Goal: Task Accomplishment & Management: Manage account settings

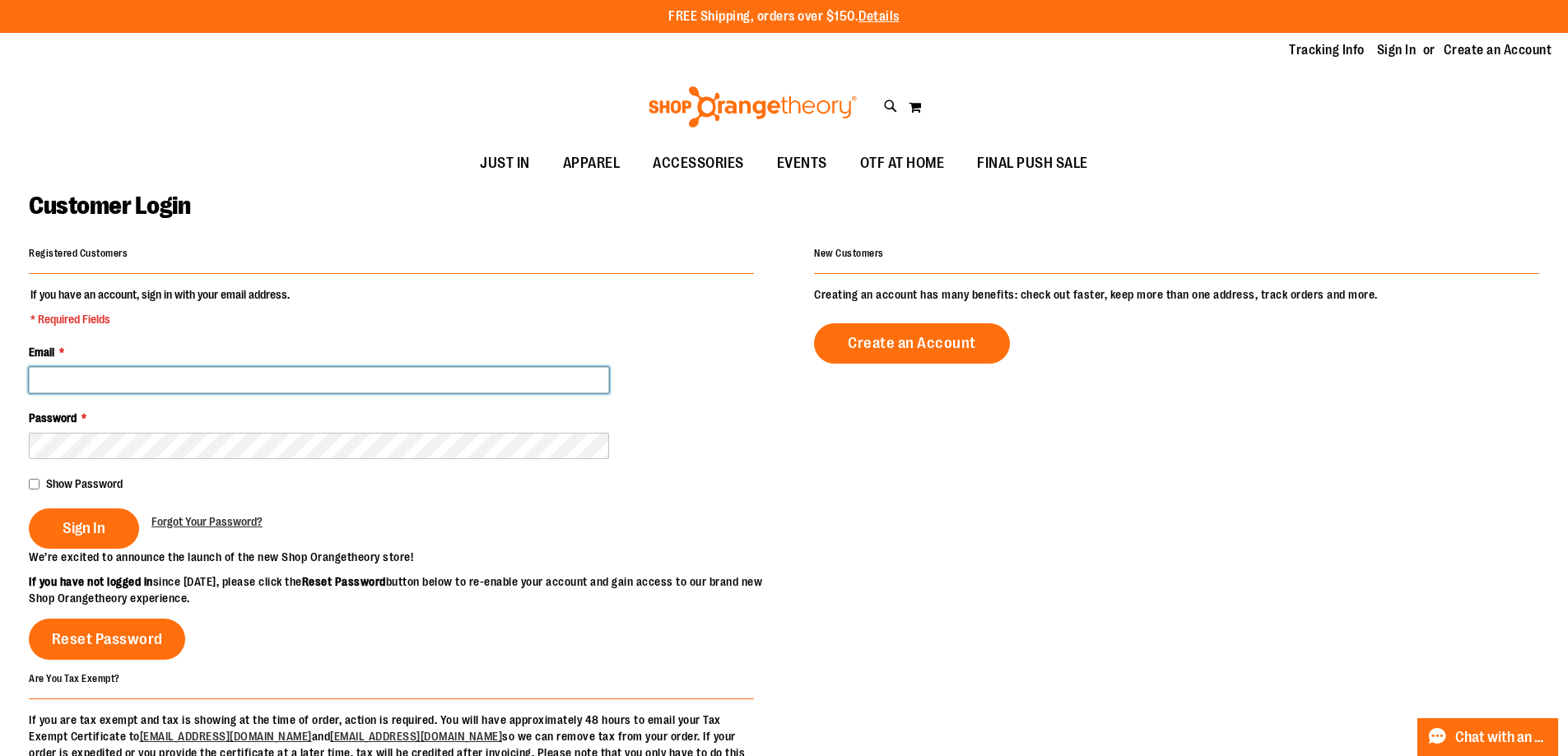
type input "**********"
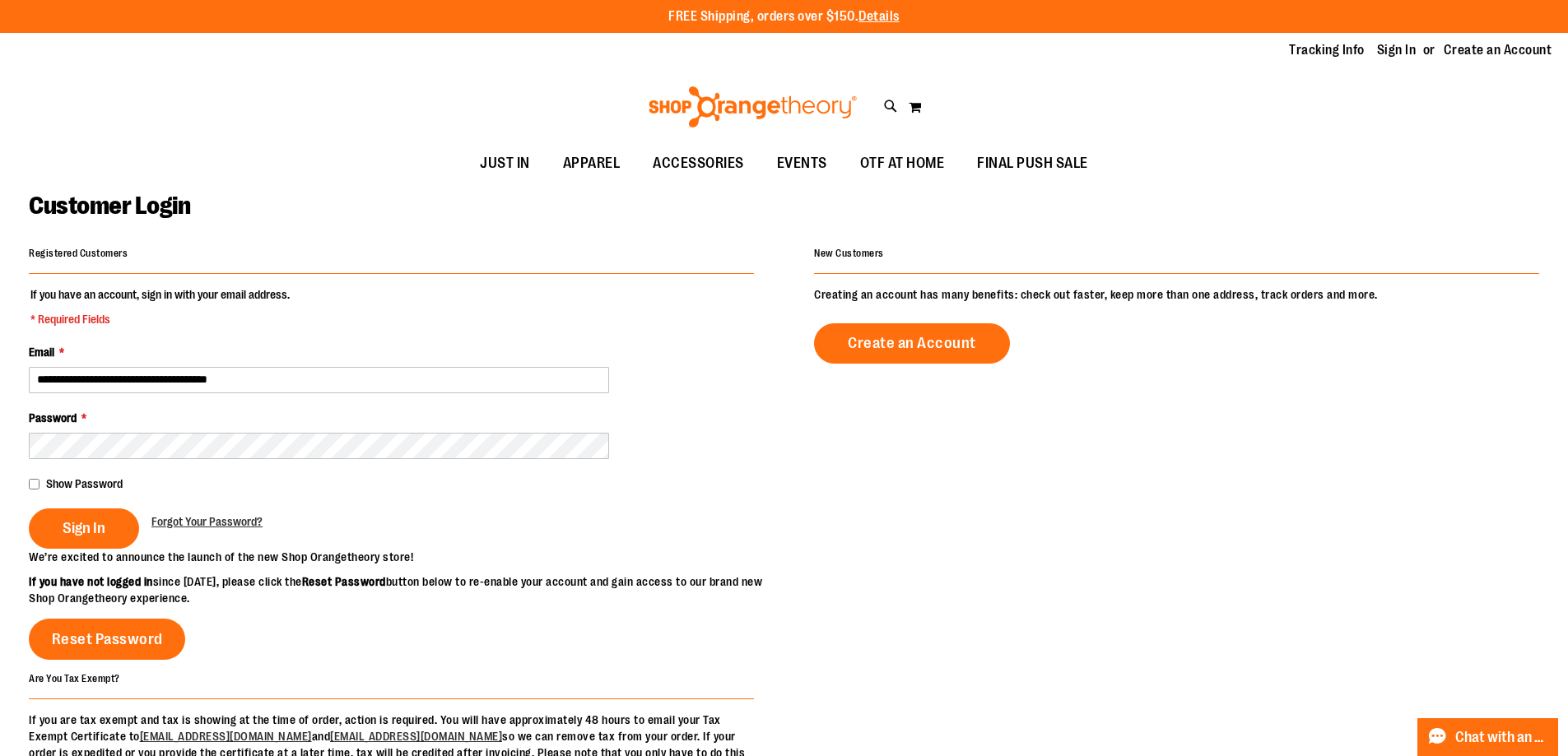
type input "**********"
click at [35, 505] on fieldset "**********" at bounding box center [391, 418] width 726 height 263
click at [43, 528] on button "Sign In" at bounding box center [83, 529] width 110 height 40
